Goal: Information Seeking & Learning: Learn about a topic

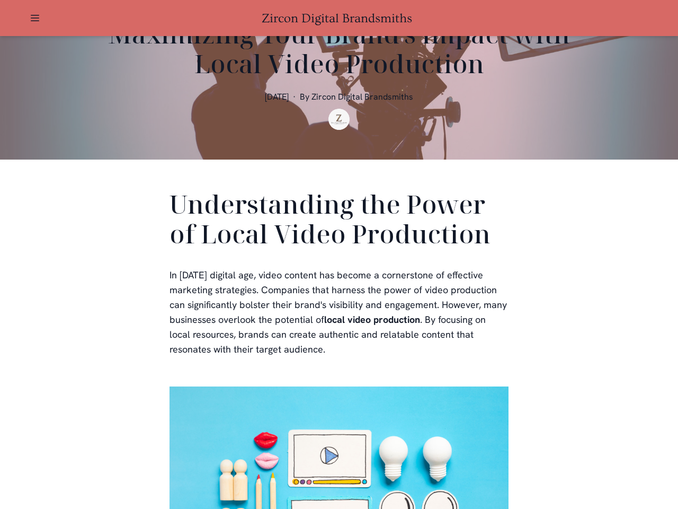
scroll to position [318, 0]
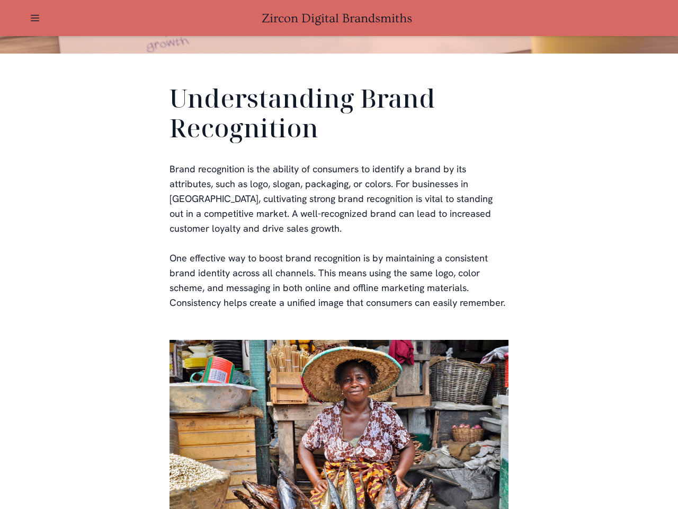
scroll to position [318, 0]
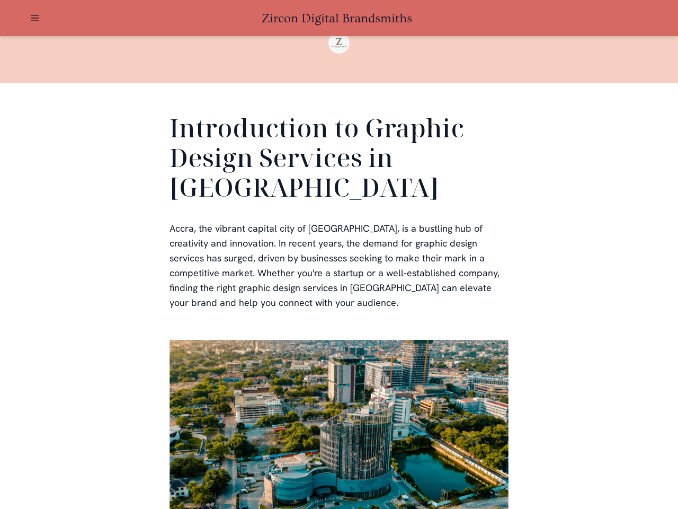
scroll to position [318, 0]
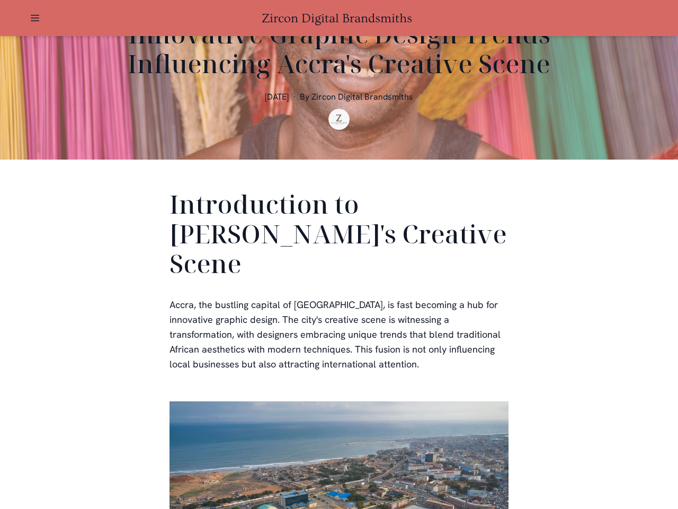
scroll to position [318, 0]
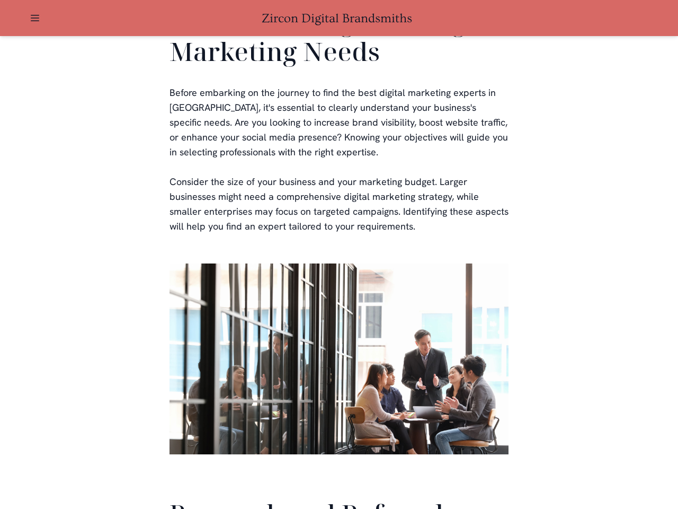
scroll to position [2522, 0]
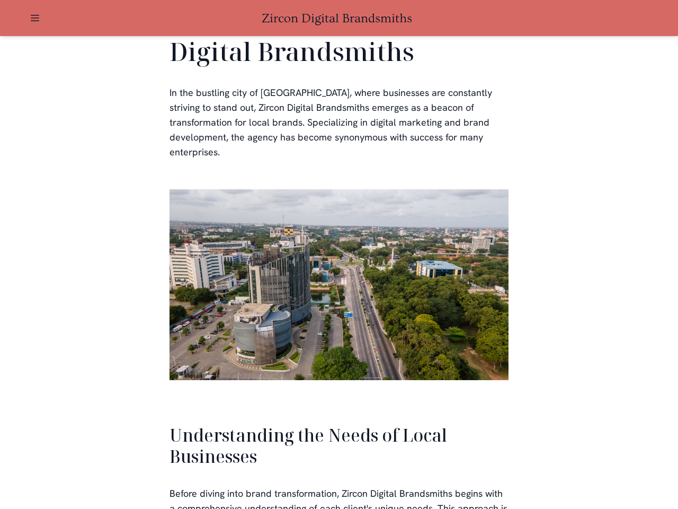
scroll to position [2259, 0]
